Goal: Information Seeking & Learning: Learn about a topic

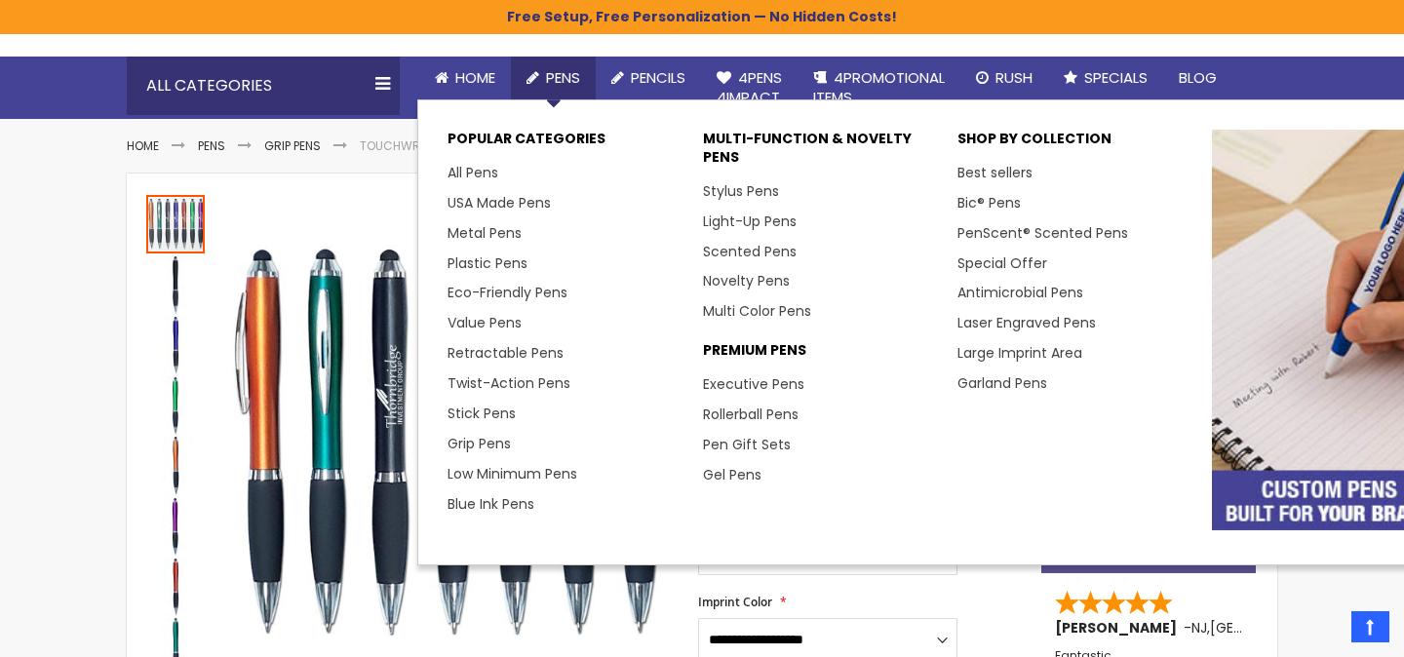
scroll to position [166, 0]
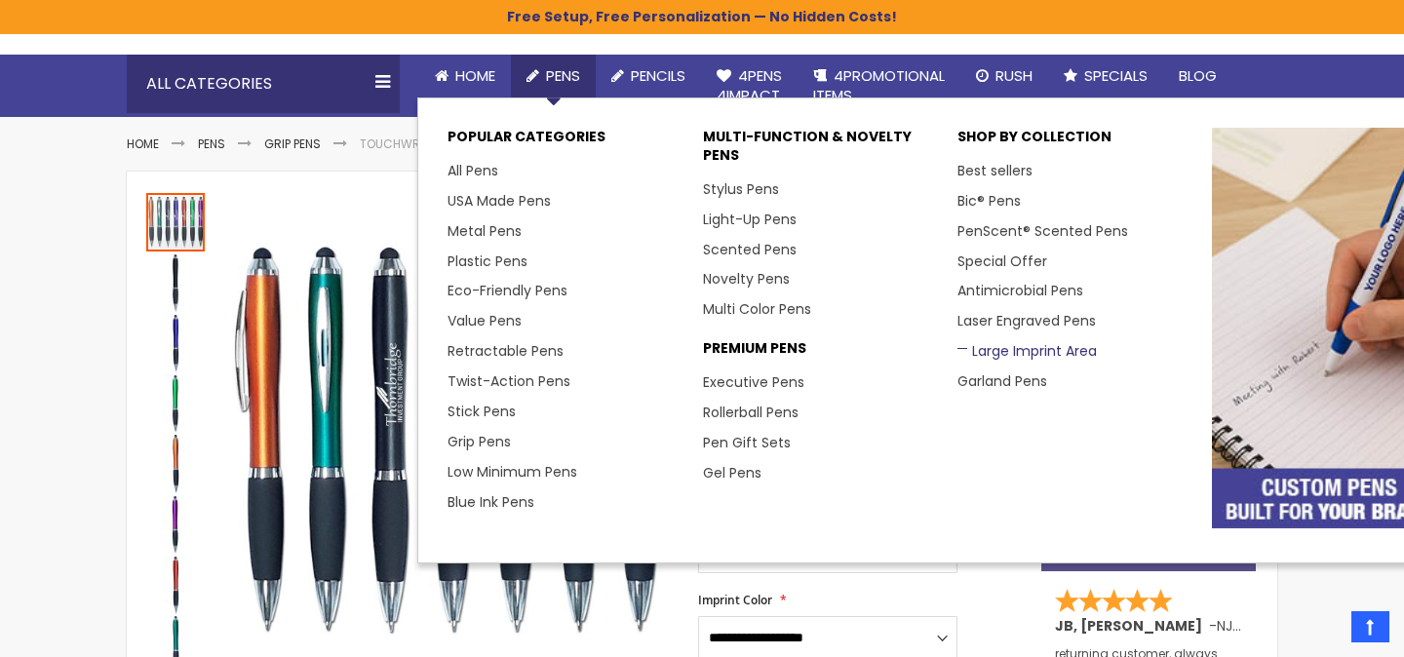
click at [1006, 341] on link "Large Imprint Area" at bounding box center [1027, 351] width 139 height 20
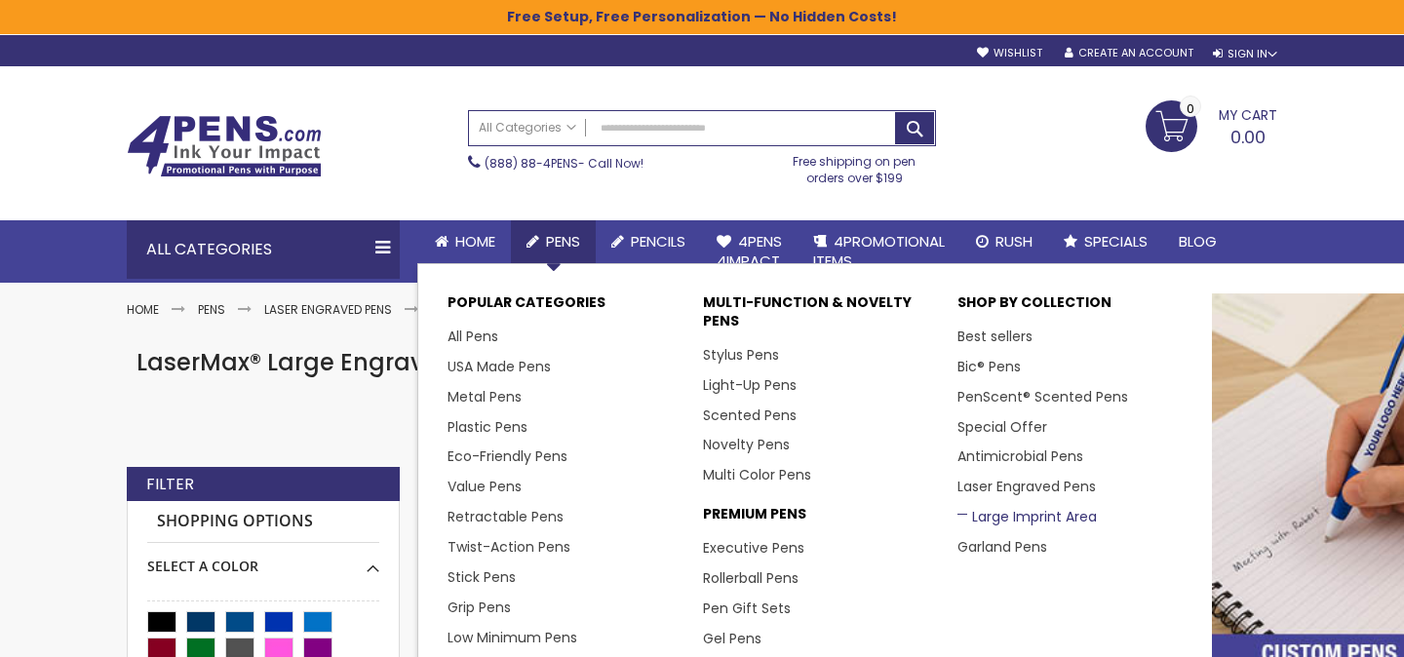
click at [1040, 511] on link "Large Imprint Area" at bounding box center [1027, 517] width 139 height 20
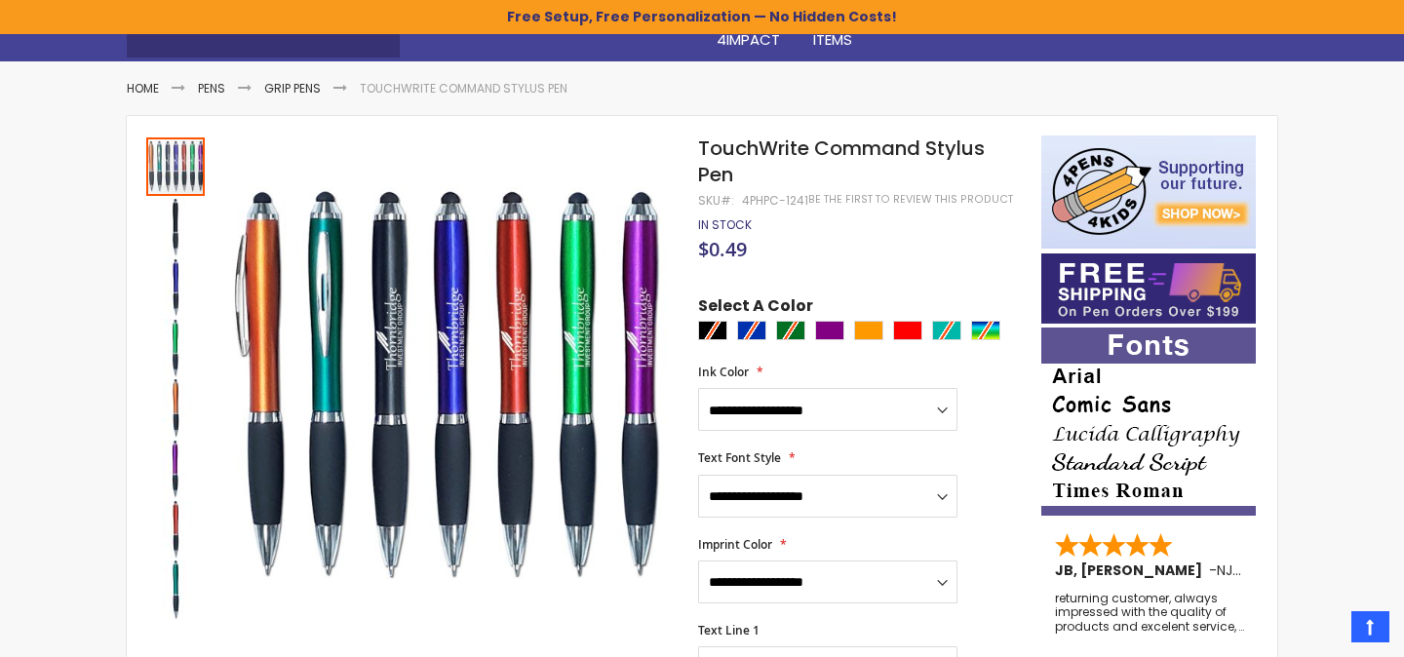
scroll to position [222, 0]
